Goal: Transaction & Acquisition: Purchase product/service

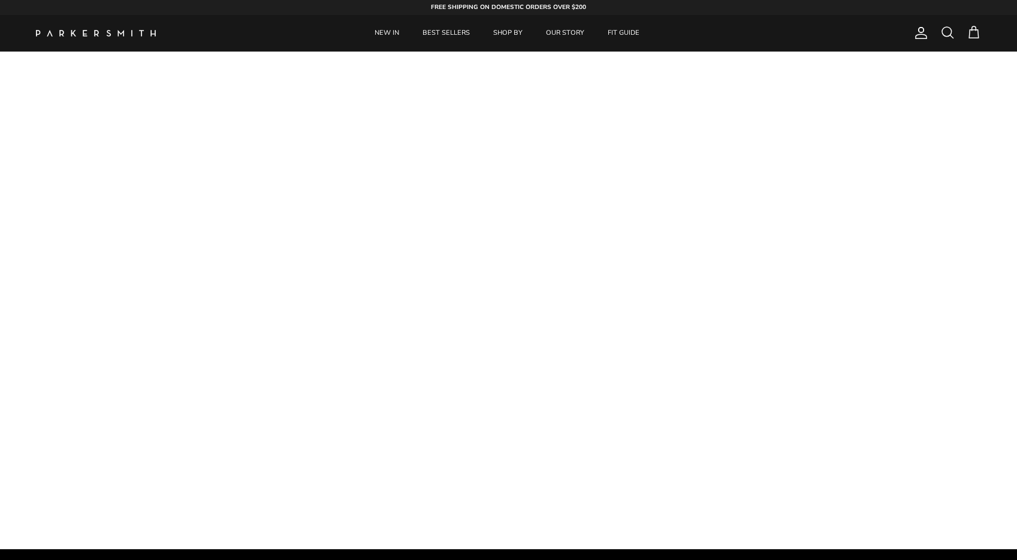
click at [956, 33] on div "Account Search Cart" at bounding box center [945, 33] width 72 height 16
click at [948, 33] on span at bounding box center [947, 32] width 14 height 14
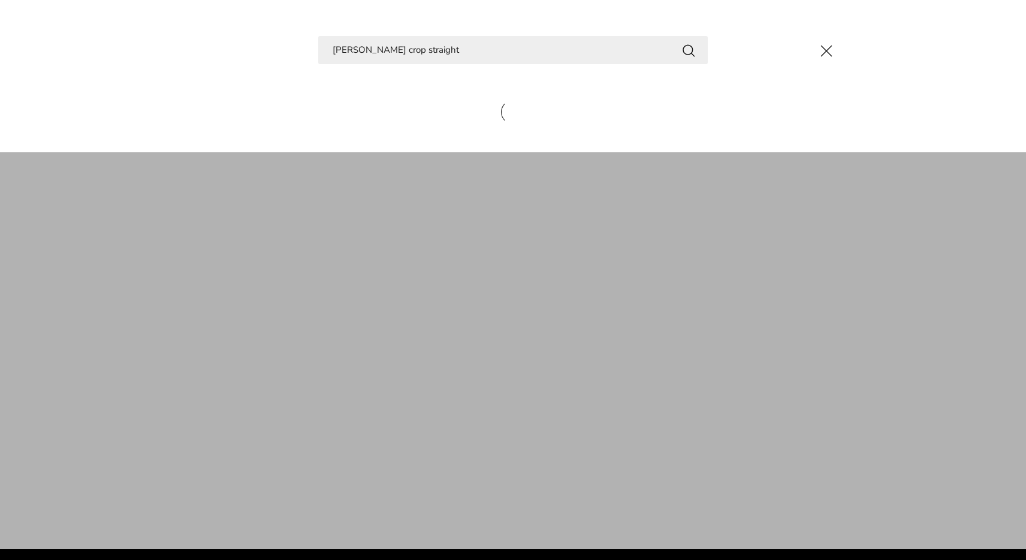
type input "byron crop straight"
click at [688, 50] on button "Search" at bounding box center [688, 50] width 14 height 15
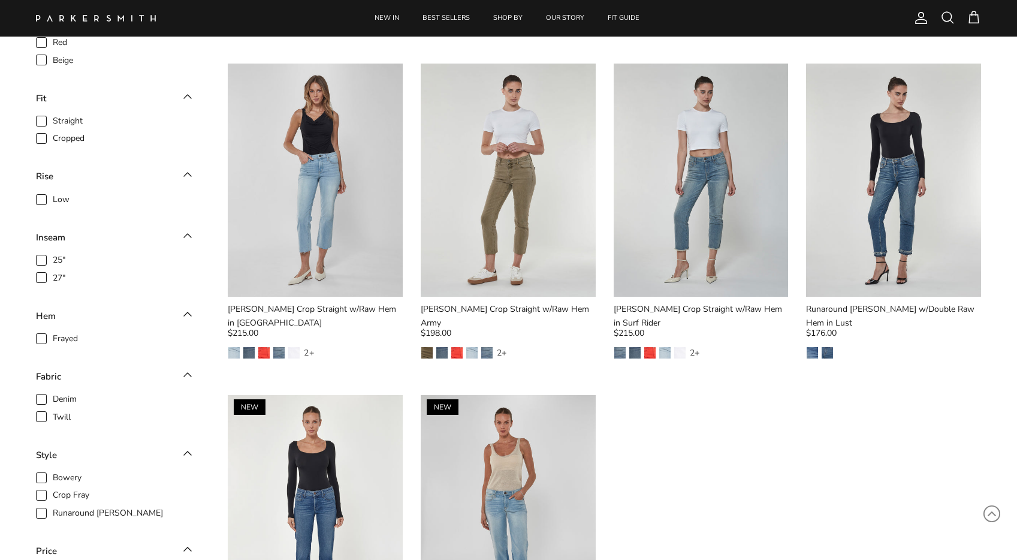
scroll to position [453, 0]
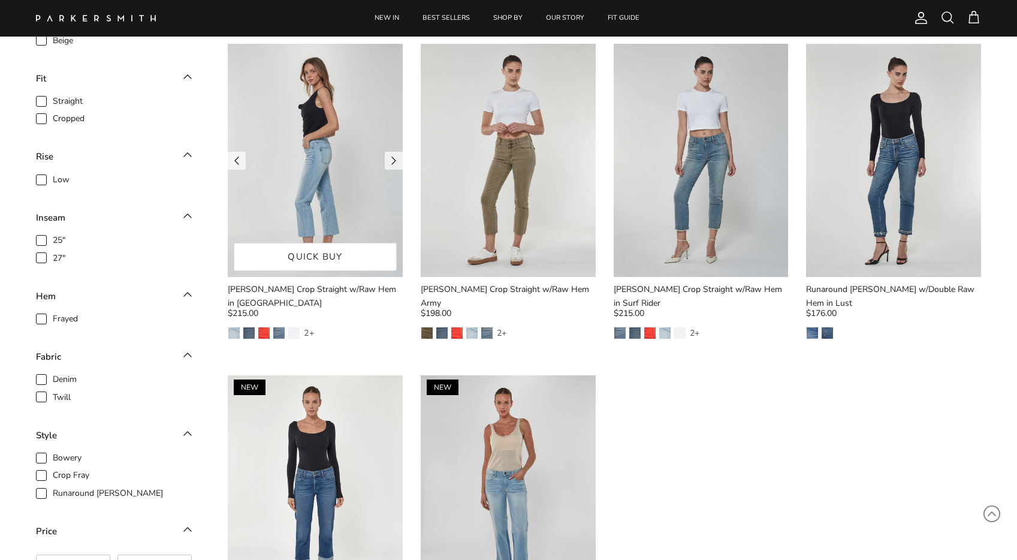
click at [340, 226] on img at bounding box center [315, 160] width 175 height 233
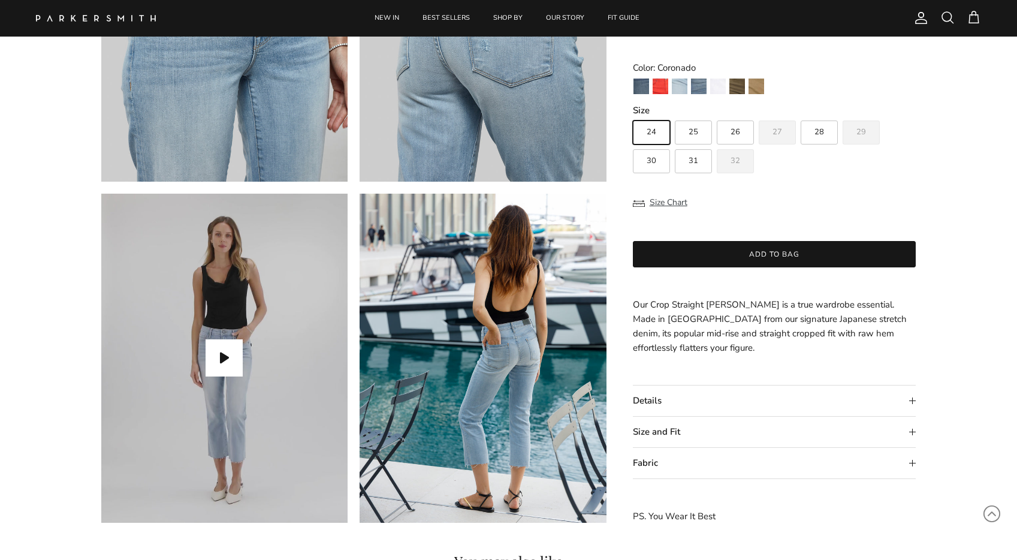
scroll to position [932, 0]
click at [222, 370] on button "Play video" at bounding box center [223, 357] width 37 height 37
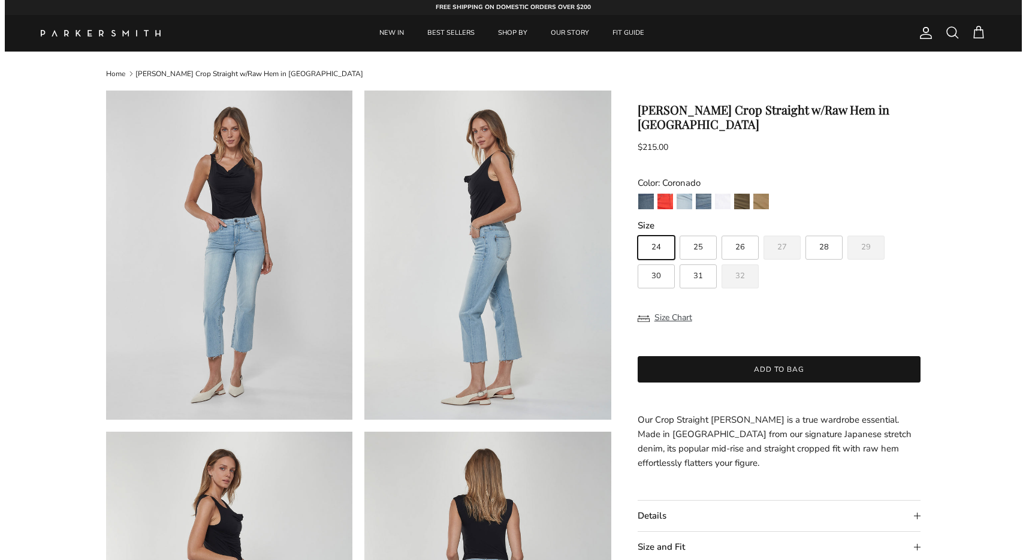
scroll to position [0, 0]
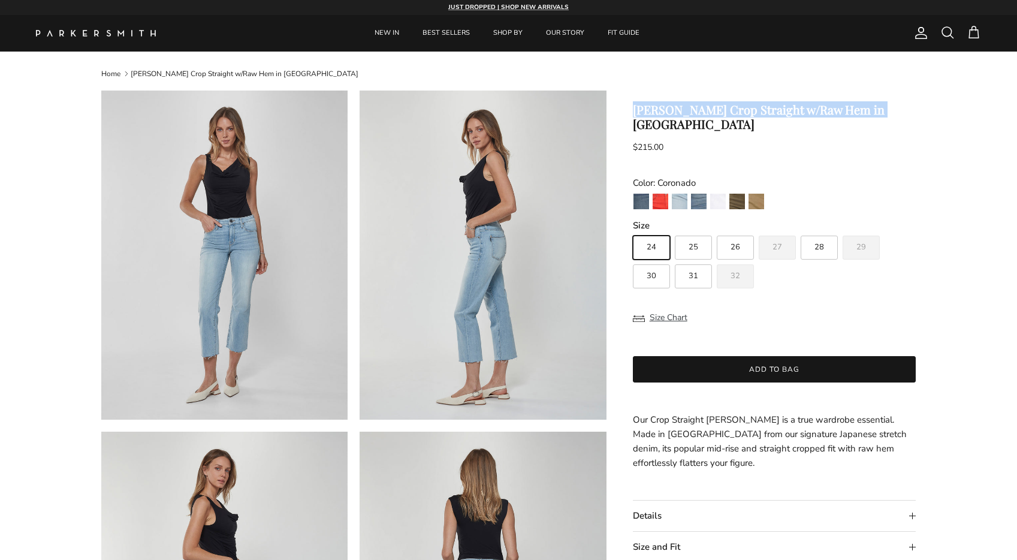
drag, startPoint x: 634, startPoint y: 110, endPoint x: 894, endPoint y: 114, distance: 259.4
click at [894, 114] on h1 "[PERSON_NAME] Crop Straight w/Raw Hem in [GEOGRAPHIC_DATA]" at bounding box center [774, 116] width 283 height 29
copy h1 "[PERSON_NAME] Crop Straight w/Raw Hem in [GEOGRAPHIC_DATA]"
click at [945, 31] on span at bounding box center [947, 32] width 14 height 14
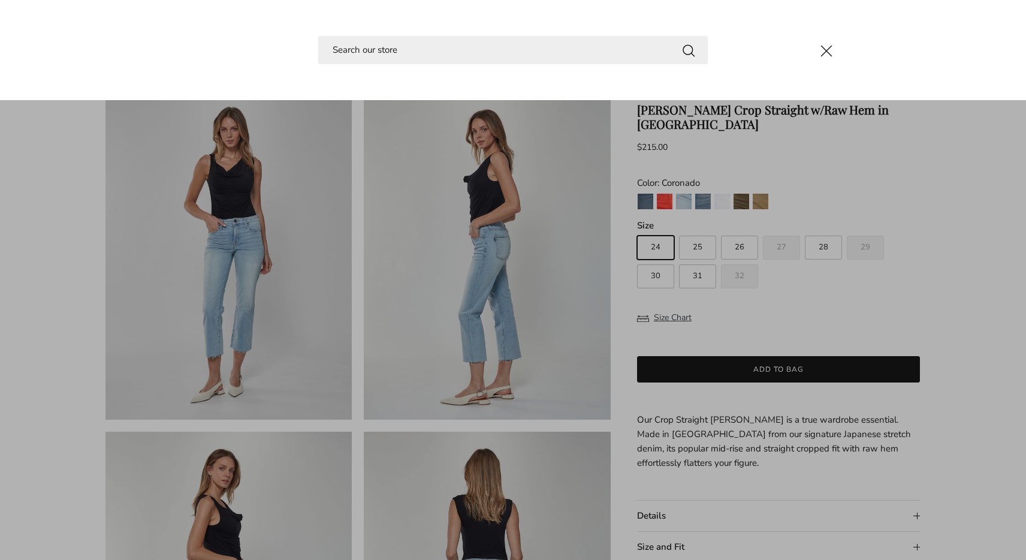
click at [475, 32] on main-search at bounding box center [513, 50] width 1026 height 100
click at [376, 61] on input "Search" at bounding box center [512, 50] width 389 height 28
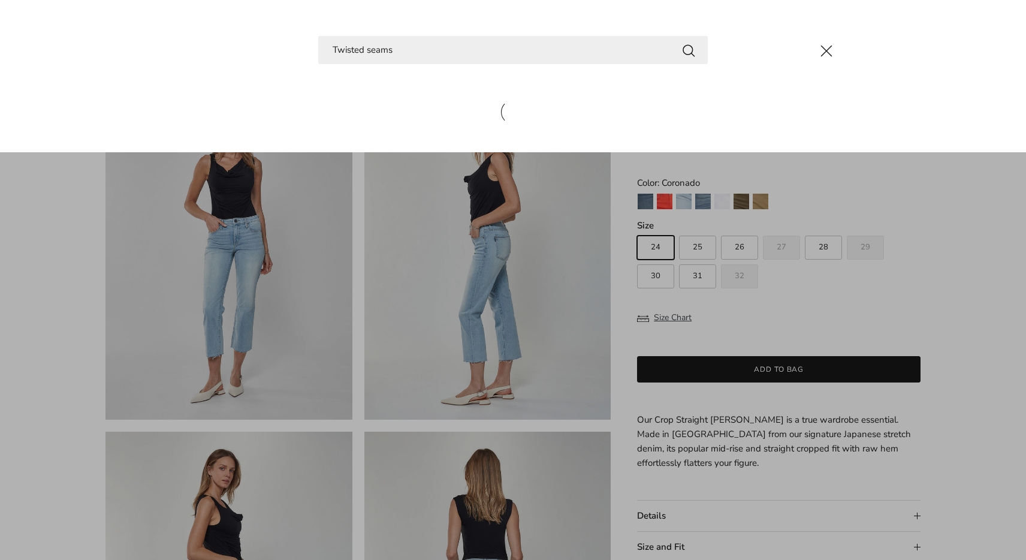
type input "Twisted seams"
click at [688, 50] on button "Search" at bounding box center [688, 50] width 14 height 15
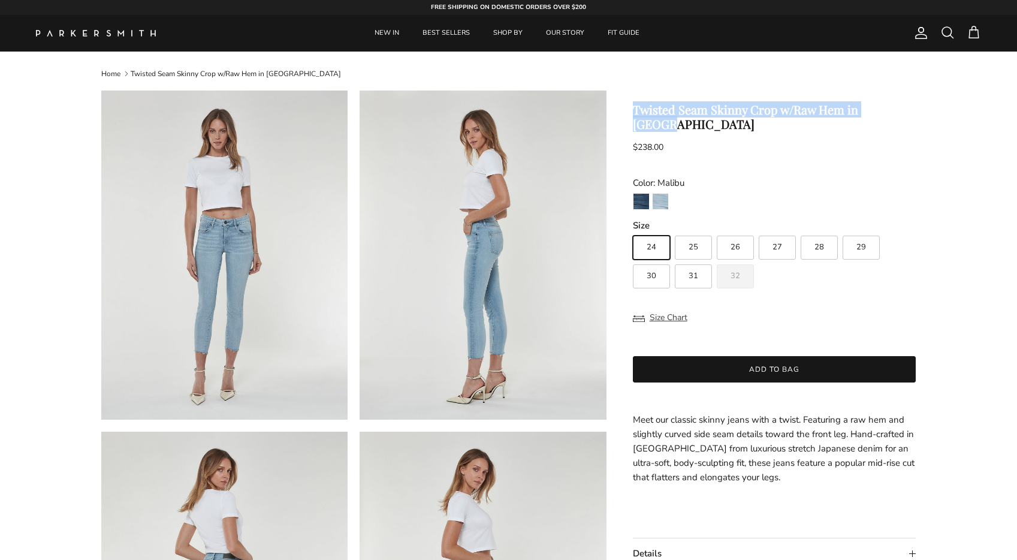
drag, startPoint x: 632, startPoint y: 111, endPoint x: 931, endPoint y: 102, distance: 299.1
copy h1 "Twisted Seam Skinny Crop w/Raw Hem in Malibu"
